Goal: Information Seeking & Learning: Learn about a topic

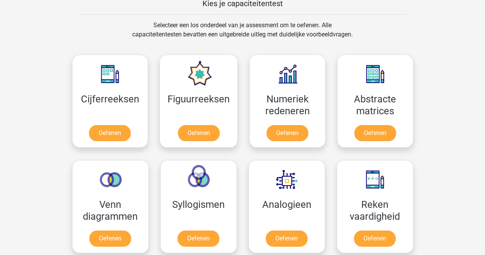
scroll to position [309, 0]
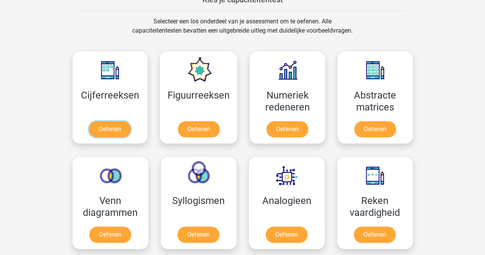
click at [111, 125] on link "Oefenen" at bounding box center [110, 129] width 42 height 16
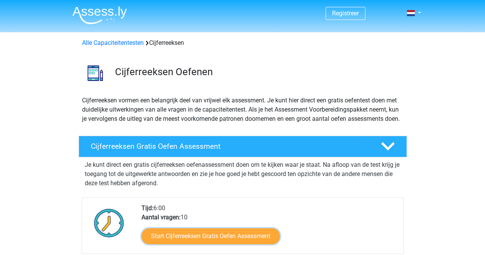
click at [202, 241] on link "Start Cijferreeksen Gratis Oefen Assessment" at bounding box center [211, 236] width 138 height 16
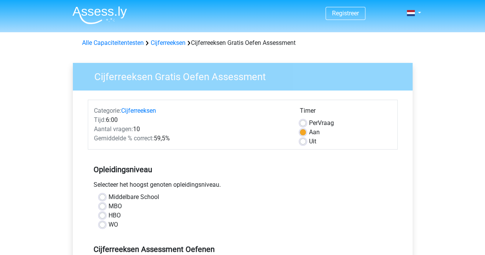
click at [109, 204] on label "MBO" at bounding box center [115, 206] width 13 height 9
click at [104, 204] on input "MBO" at bounding box center [102, 206] width 6 height 8
radio input "true"
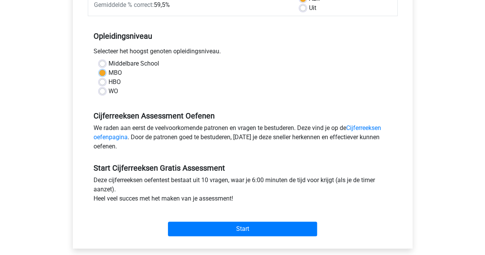
scroll to position [138, 0]
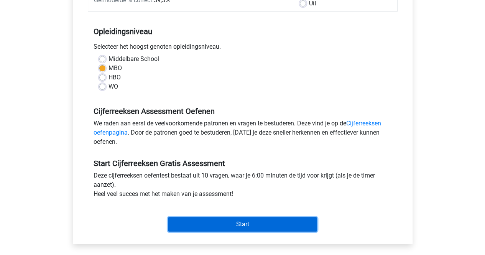
click at [249, 218] on input "Start" at bounding box center [242, 224] width 149 height 15
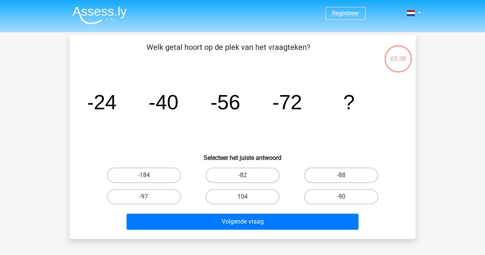
click at [345, 175] on input "-88" at bounding box center [343, 177] width 5 height 5
radio input "true"
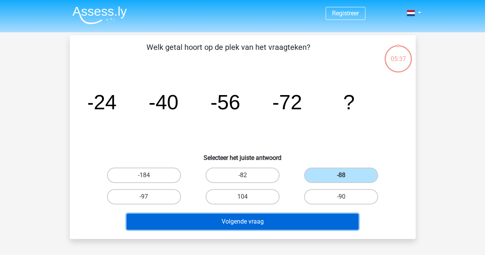
click at [273, 223] on button "Volgende vraag" at bounding box center [243, 222] width 232 height 16
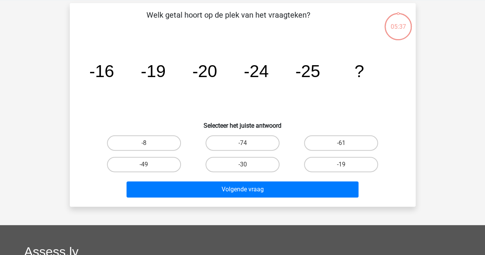
scroll to position [35, 0]
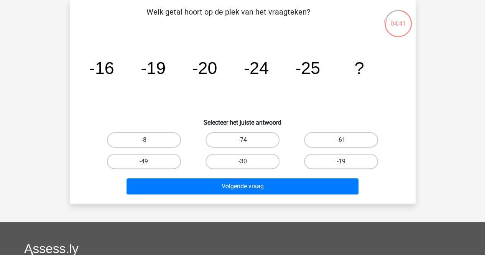
click at [247, 160] on label "-30" at bounding box center [243, 161] width 74 height 15
click at [247, 161] on input "-30" at bounding box center [244, 163] width 5 height 5
radio input "true"
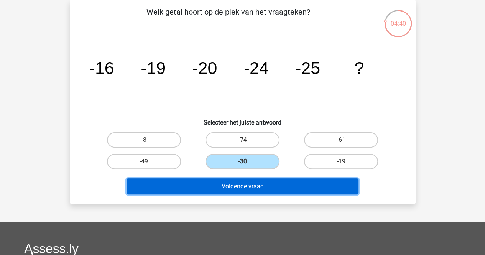
click at [252, 187] on button "Volgende vraag" at bounding box center [243, 186] width 232 height 16
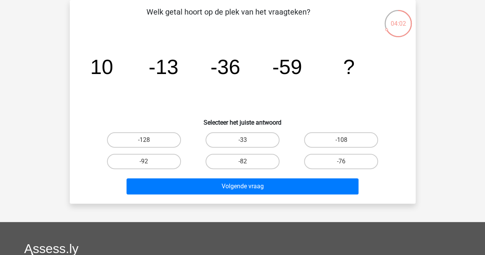
click at [236, 162] on label "-82" at bounding box center [243, 161] width 74 height 15
click at [242, 162] on input "-82" at bounding box center [244, 163] width 5 height 5
radio input "true"
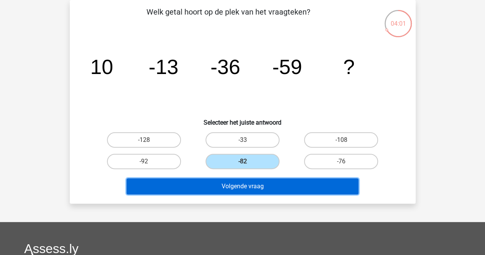
click at [240, 183] on button "Volgende vraag" at bounding box center [243, 186] width 232 height 16
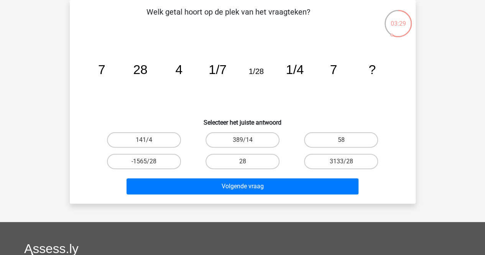
click at [344, 137] on label "58" at bounding box center [341, 139] width 74 height 15
click at [344, 140] on input "58" at bounding box center [343, 142] width 5 height 5
radio input "true"
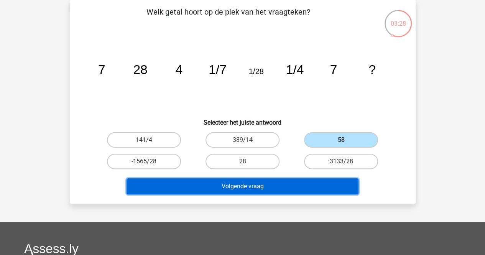
click at [305, 180] on button "Volgende vraag" at bounding box center [243, 186] width 232 height 16
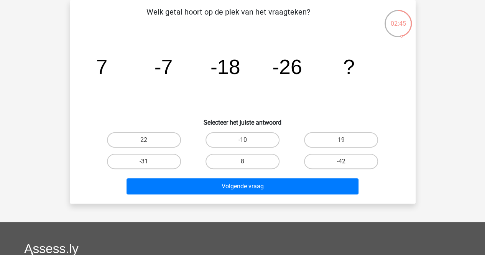
click at [340, 156] on label "-42" at bounding box center [341, 161] width 74 height 15
click at [341, 161] on input "-42" at bounding box center [343, 163] width 5 height 5
radio input "true"
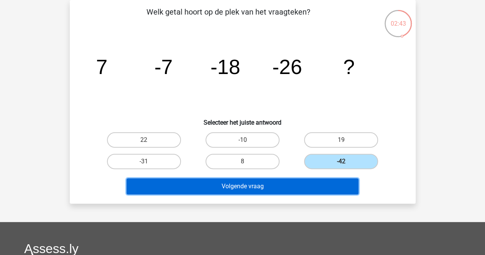
click at [283, 185] on button "Volgende vraag" at bounding box center [243, 186] width 232 height 16
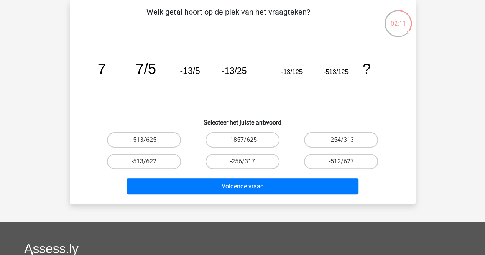
click at [262, 141] on label "-1857/625" at bounding box center [243, 139] width 74 height 15
click at [247, 141] on input "-1857/625" at bounding box center [244, 142] width 5 height 5
radio input "true"
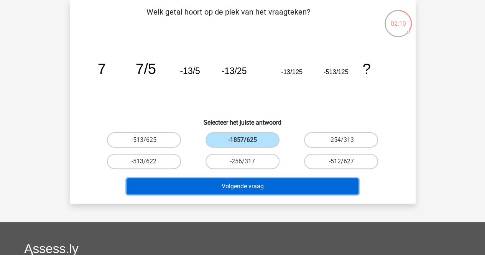
click at [262, 183] on button "Volgende vraag" at bounding box center [243, 186] width 232 height 16
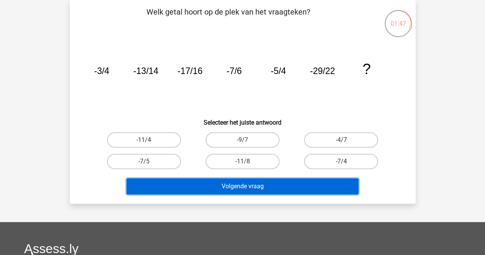
click at [254, 188] on button "Volgende vraag" at bounding box center [243, 186] width 232 height 16
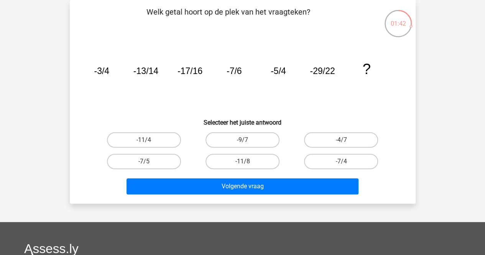
click at [251, 159] on label "-11/8" at bounding box center [243, 161] width 74 height 15
click at [247, 161] on input "-11/8" at bounding box center [244, 163] width 5 height 5
radio input "true"
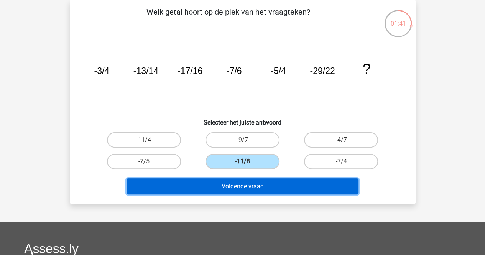
click at [252, 184] on button "Volgende vraag" at bounding box center [243, 186] width 232 height 16
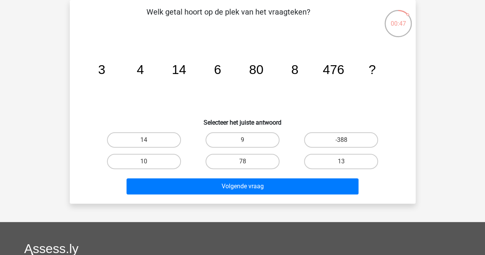
click at [256, 165] on label "78" at bounding box center [243, 161] width 74 height 15
click at [247, 165] on input "78" at bounding box center [244, 163] width 5 height 5
radio input "true"
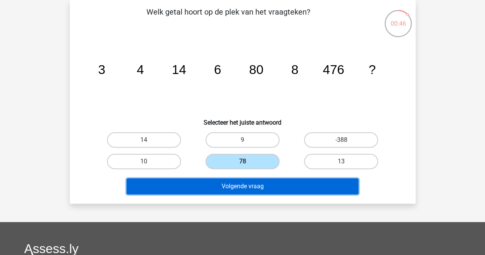
click at [257, 189] on button "Volgende vraag" at bounding box center [243, 186] width 232 height 16
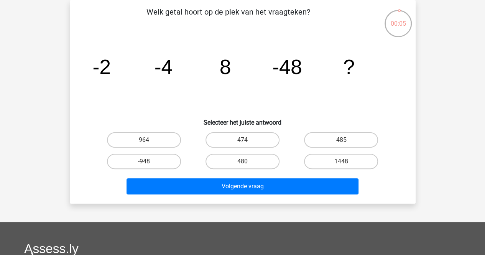
click at [343, 137] on label "485" at bounding box center [341, 139] width 74 height 15
click at [343, 140] on input "485" at bounding box center [343, 142] width 5 height 5
radio input "true"
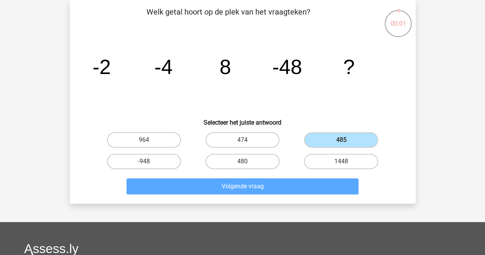
click at [257, 161] on label "480" at bounding box center [243, 161] width 74 height 15
click at [247, 161] on input "480" at bounding box center [244, 163] width 5 height 5
radio input "true"
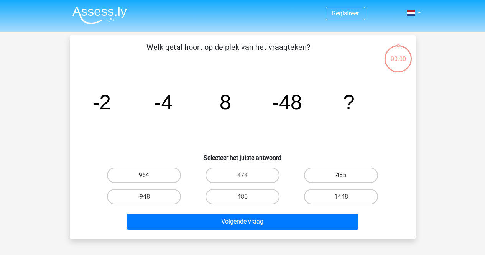
scroll to position [35, 0]
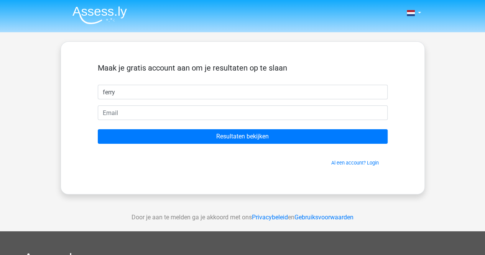
type input "ferry"
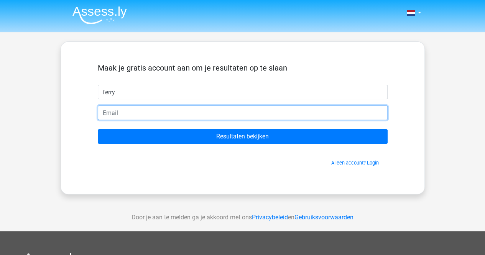
click at [150, 114] on input "email" at bounding box center [243, 112] width 290 height 15
type input "[EMAIL_ADDRESS][DOMAIN_NAME]"
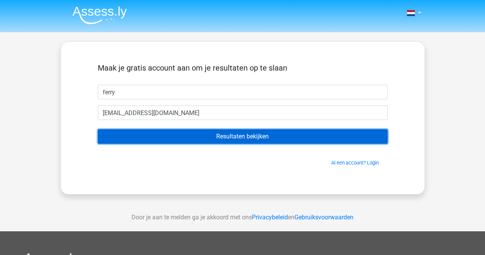
click at [245, 133] on input "Resultaten bekijken" at bounding box center [243, 136] width 290 height 15
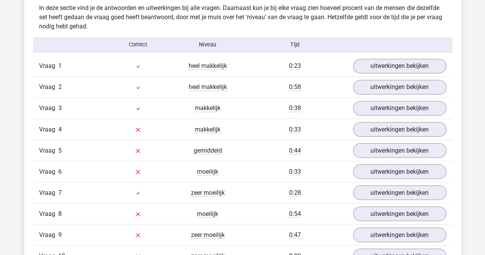
scroll to position [606, 0]
click at [408, 124] on link "uitwerkingen bekijken" at bounding box center [399, 129] width 93 height 15
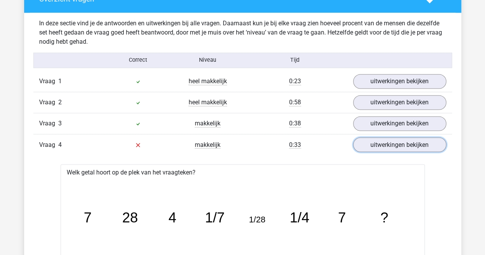
scroll to position [593, 0]
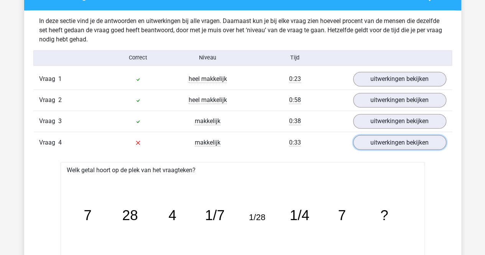
click at [384, 140] on link "uitwerkingen bekijken" at bounding box center [399, 142] width 93 height 15
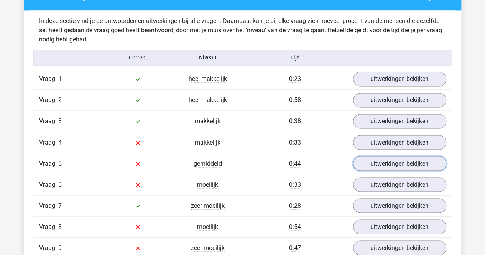
click at [384, 158] on link "uitwerkingen bekijken" at bounding box center [399, 163] width 93 height 15
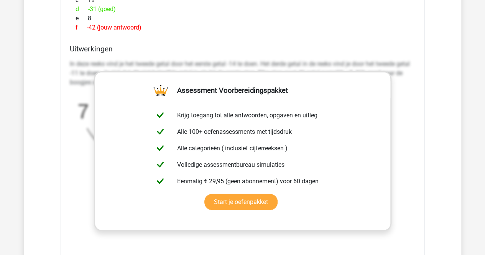
scroll to position [933, 0]
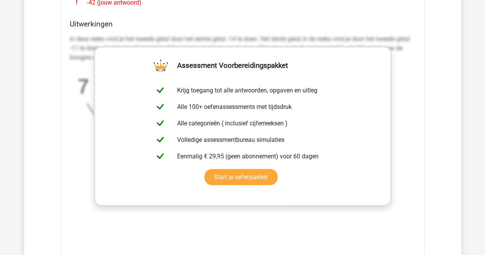
click at [416, 82] on div "Uitwerkingen In deze reeks vind je het tweede getal door het eerste getal -14 t…" at bounding box center [243, 141] width 352 height 242
click at [250, 220] on div "In deze reeks vind je het tweede getal door het eerste getal -14 te doen. Het d…" at bounding box center [243, 146] width 346 height 230
click at [74, 132] on icon "image/svg+xml 7 -7 -18 -26 ? -14 -11 -8 -5 +3 +3 +3" at bounding box center [223, 125] width 307 height 115
click at [56, 89] on div "Vraag 1 heel makkelijk 0:23 uitwerkingen bekijken Welk getal hoort op de plek v…" at bounding box center [242, 70] width 407 height 684
click at [150, 14] on div "Welk getal hoort op de plek van het vraagteken? image/svg+xml 7 -7 -18 -26 ? a …" at bounding box center [243, 69] width 364 height 455
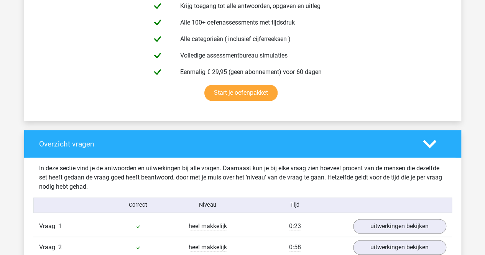
scroll to position [448, 0]
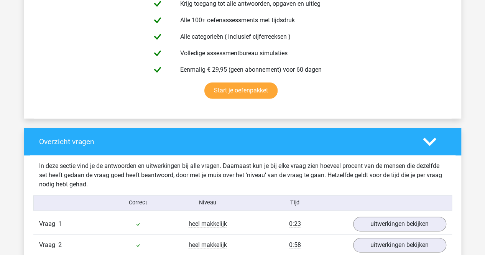
click at [432, 142] on polygon at bounding box center [429, 141] width 13 height 8
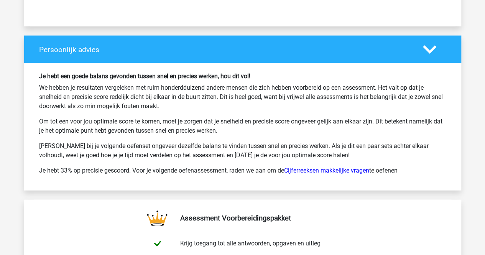
scroll to position [845, 0]
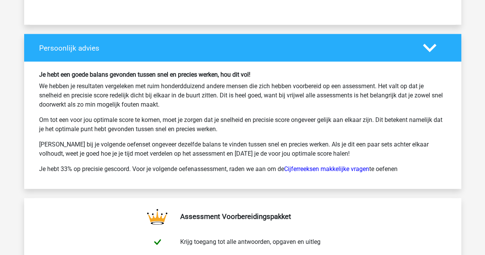
click at [356, 168] on link "Cijferreeksen makkelijke vragen" at bounding box center [326, 168] width 85 height 7
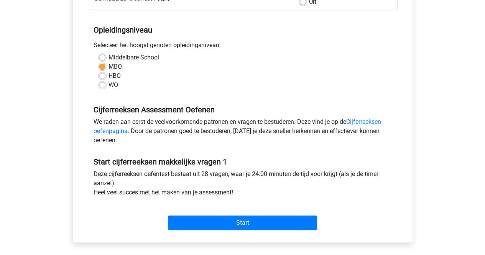
scroll to position [140, 0]
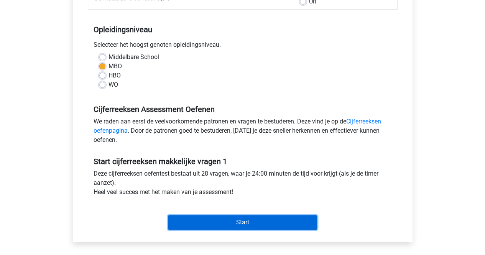
click at [253, 219] on input "Start" at bounding box center [242, 222] width 149 height 15
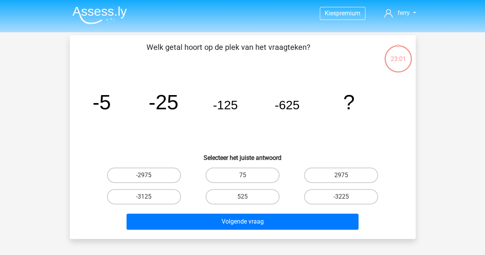
click at [146, 193] on label "-3125" at bounding box center [144, 196] width 74 height 15
click at [146, 197] on input "-3125" at bounding box center [146, 199] width 5 height 5
radio input "true"
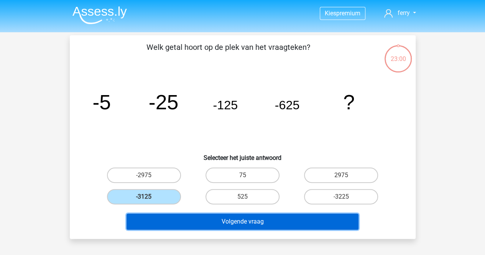
click at [229, 219] on button "Volgende vraag" at bounding box center [243, 222] width 232 height 16
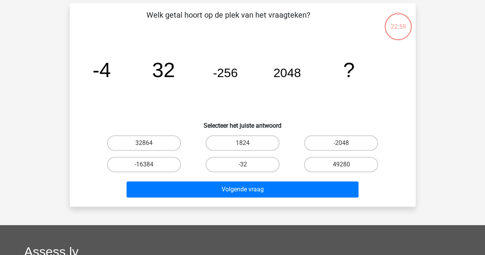
scroll to position [35, 0]
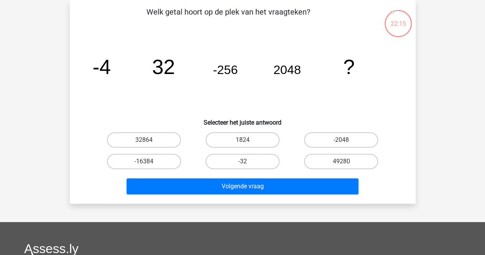
click at [343, 160] on label "49280" at bounding box center [341, 161] width 74 height 15
click at [343, 161] on input "49280" at bounding box center [343, 163] width 5 height 5
radio input "true"
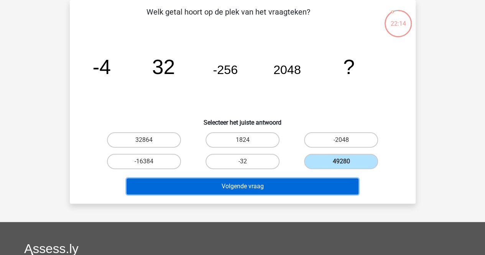
click at [284, 185] on button "Volgende vraag" at bounding box center [243, 186] width 232 height 16
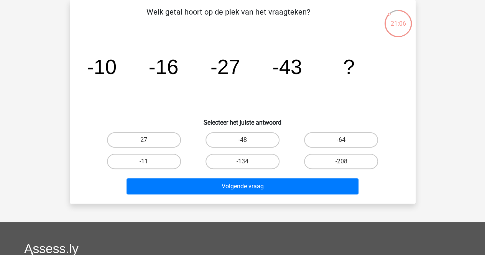
click at [341, 142] on label "-64" at bounding box center [341, 139] width 74 height 15
click at [341, 142] on input "-64" at bounding box center [343, 142] width 5 height 5
radio input "true"
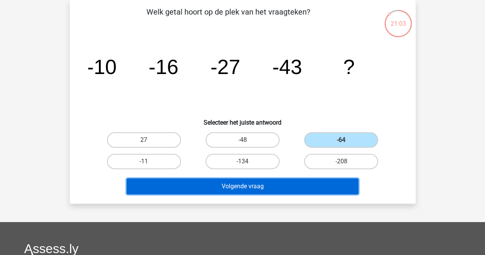
click at [257, 182] on button "Volgende vraag" at bounding box center [243, 186] width 232 height 16
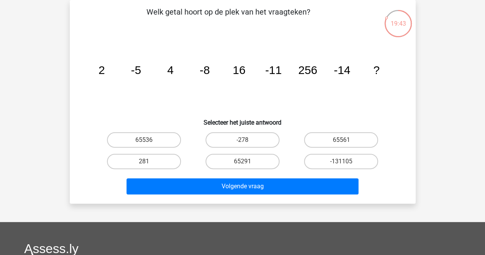
click at [155, 142] on label "65536" at bounding box center [144, 139] width 74 height 15
click at [149, 142] on input "65536" at bounding box center [146, 142] width 5 height 5
radio input "true"
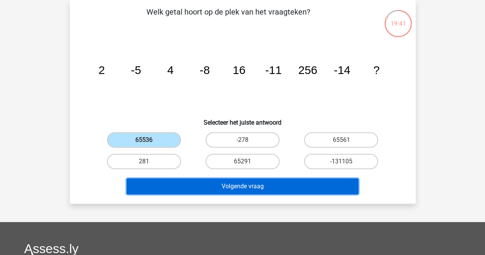
click at [258, 187] on button "Volgende vraag" at bounding box center [243, 186] width 232 height 16
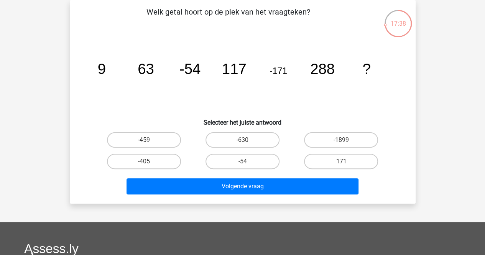
click at [249, 160] on label "-54" at bounding box center [243, 161] width 74 height 15
click at [247, 161] on input "-54" at bounding box center [244, 163] width 5 height 5
radio input "true"
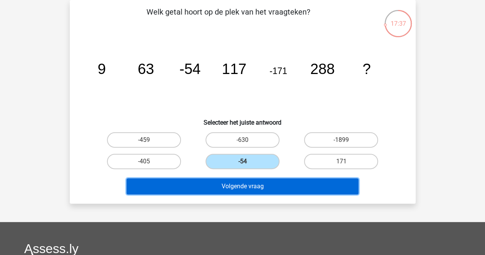
click at [249, 189] on button "Volgende vraag" at bounding box center [243, 186] width 232 height 16
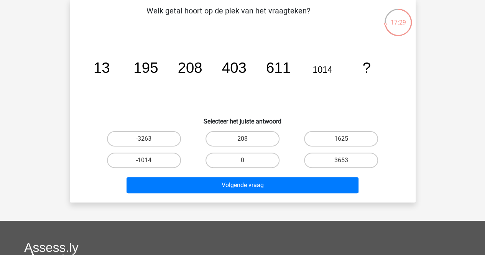
scroll to position [38, 0]
